Goal: Navigation & Orientation: Find specific page/section

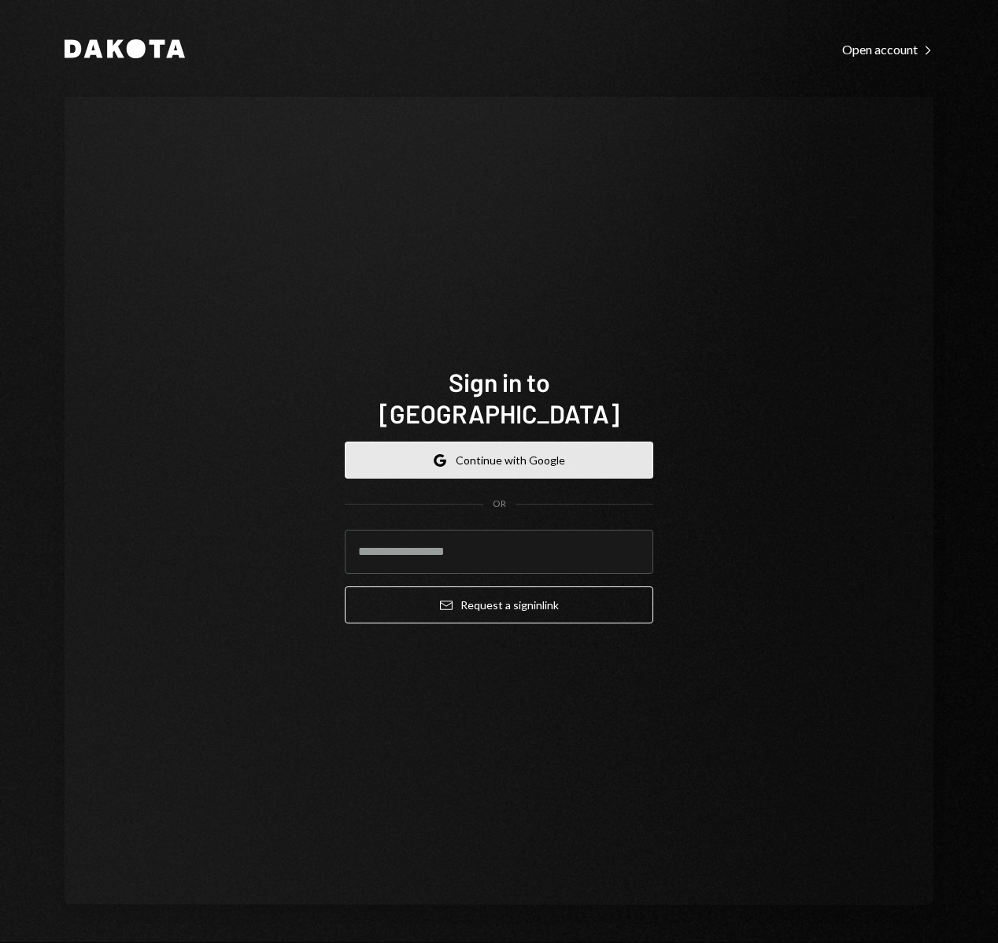
click at [601, 442] on button "Google Continue with Google" at bounding box center [499, 460] width 309 height 37
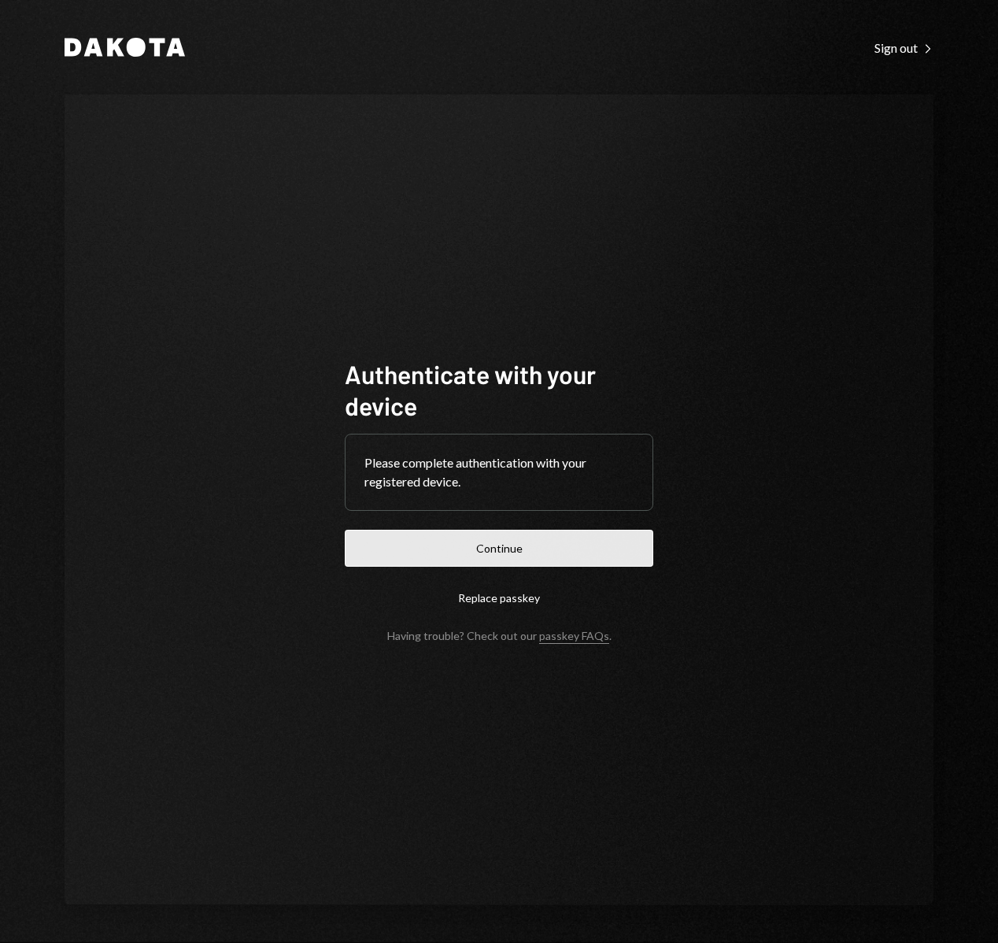
click at [581, 541] on button "Continue" at bounding box center [499, 548] width 309 height 37
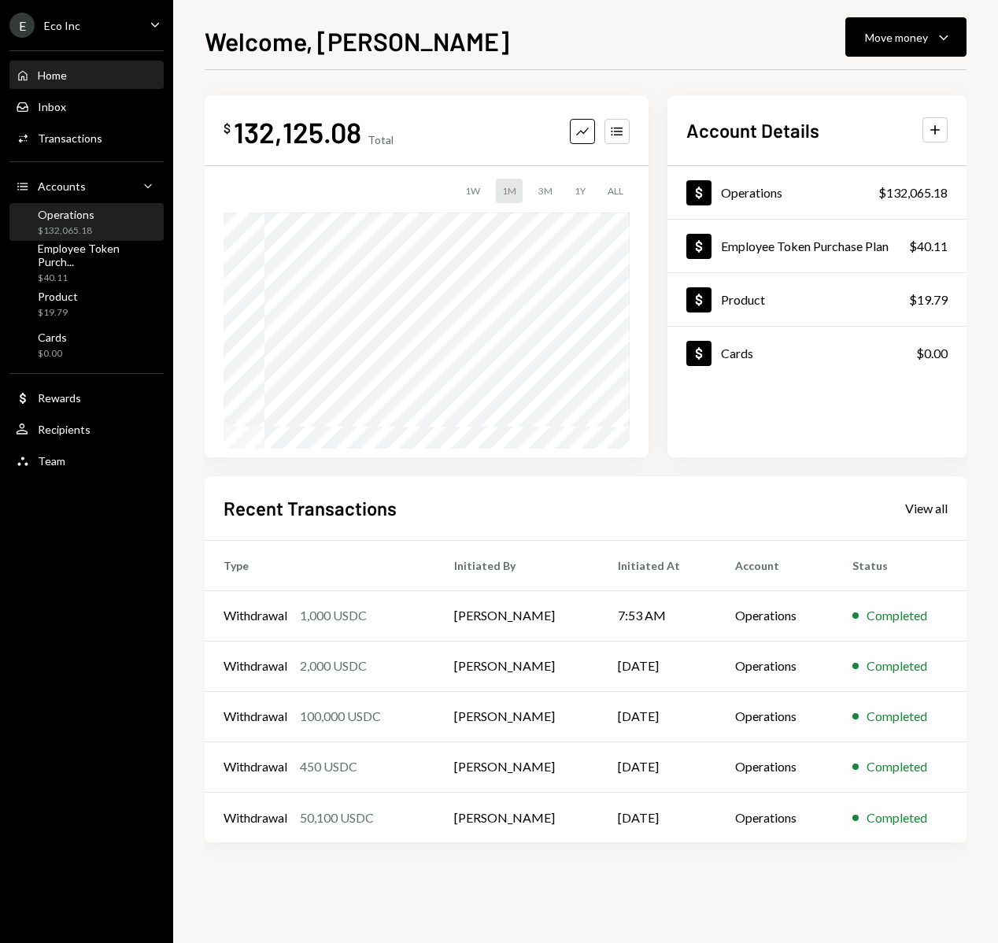
click at [111, 215] on div "Operations $132,065.18" at bounding box center [87, 223] width 142 height 30
